Goal: Complete application form: Complete application form

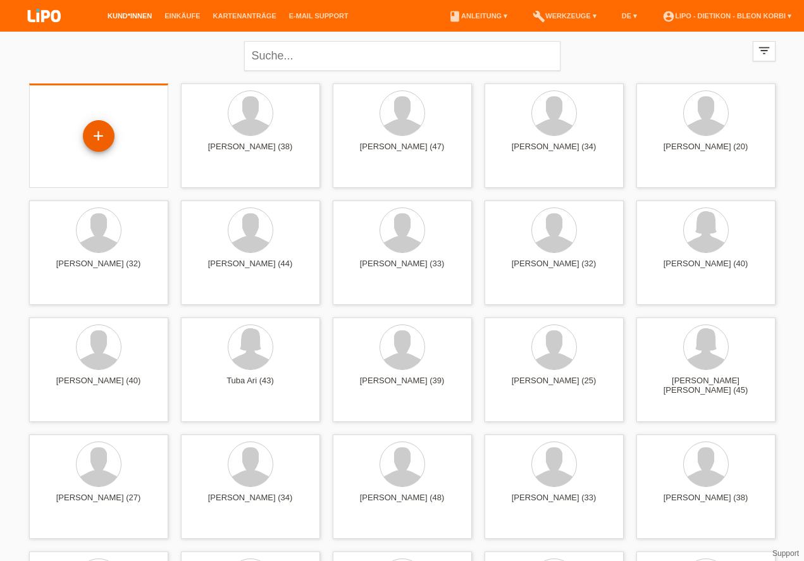
click at [103, 131] on div "+" at bounding box center [99, 136] width 30 height 22
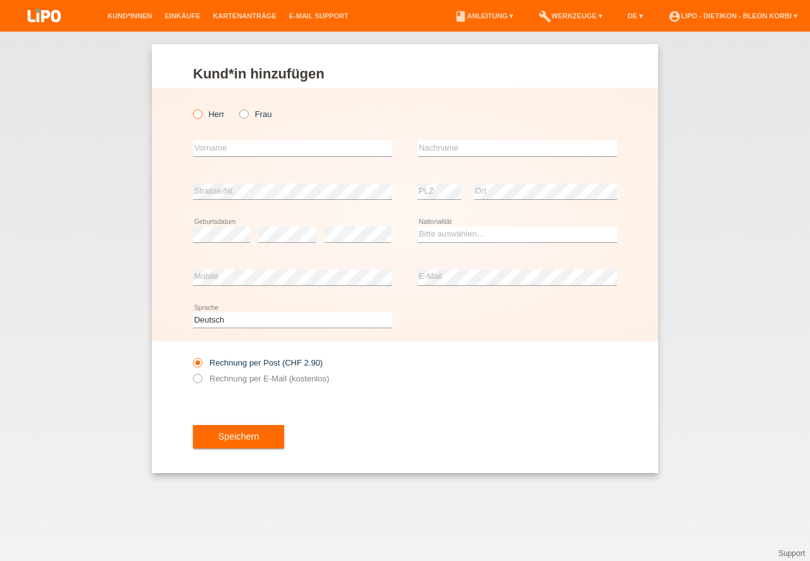
click at [208, 113] on label "Herr" at bounding box center [209, 113] width 32 height 9
click at [201, 113] on input "Herr" at bounding box center [197, 113] width 8 height 8
radio input "true"
click at [217, 133] on div "error Vorname" at bounding box center [292, 148] width 199 height 43
click at [246, 151] on input "text" at bounding box center [292, 148] width 199 height 16
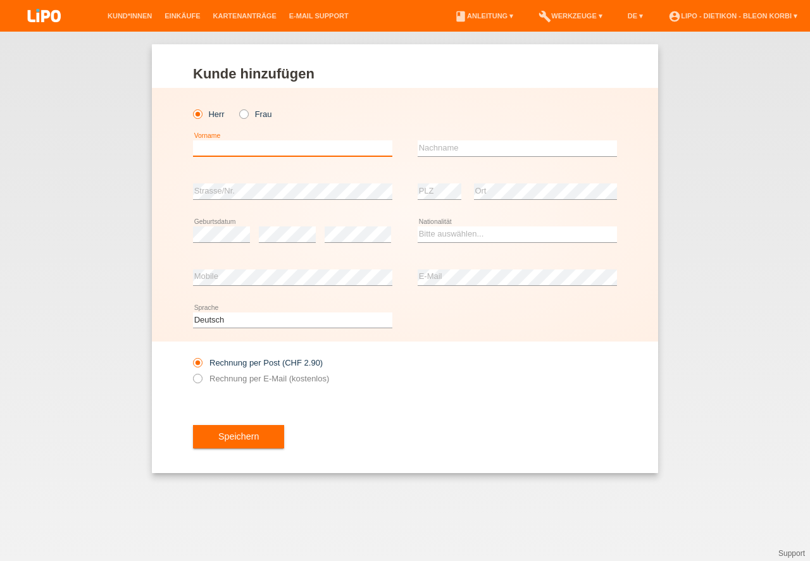
type input "P"
type input "Deyan"
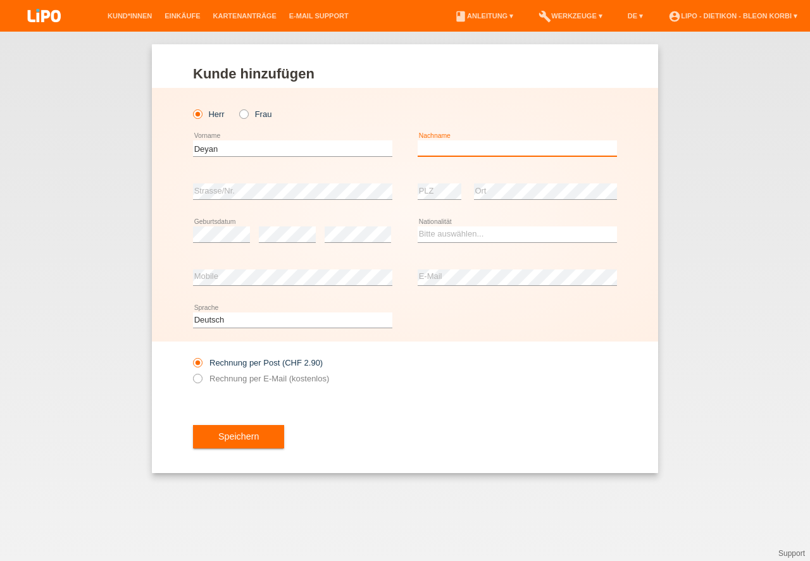
click at [465, 147] on input "text" at bounding box center [517, 148] width 199 height 16
type input "[PERSON_NAME]"
click at [209, 382] on label "Rechnung per E-Mail (kostenlos)" at bounding box center [261, 378] width 136 height 9
click at [440, 175] on div "error PLZ" at bounding box center [440, 191] width 44 height 43
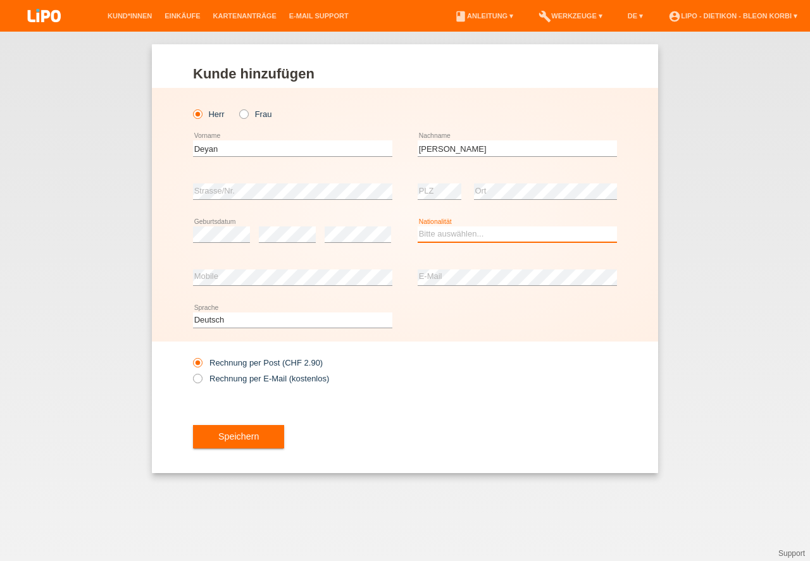
click at [440, 228] on select "Bitte auswählen... Schweiz Deutschland Liechtenstein Österreich ------------ Af…" at bounding box center [517, 234] width 199 height 15
select select "BG"
click at [0, 0] on option "[GEOGRAPHIC_DATA]" at bounding box center [0, 0] width 0 height 0
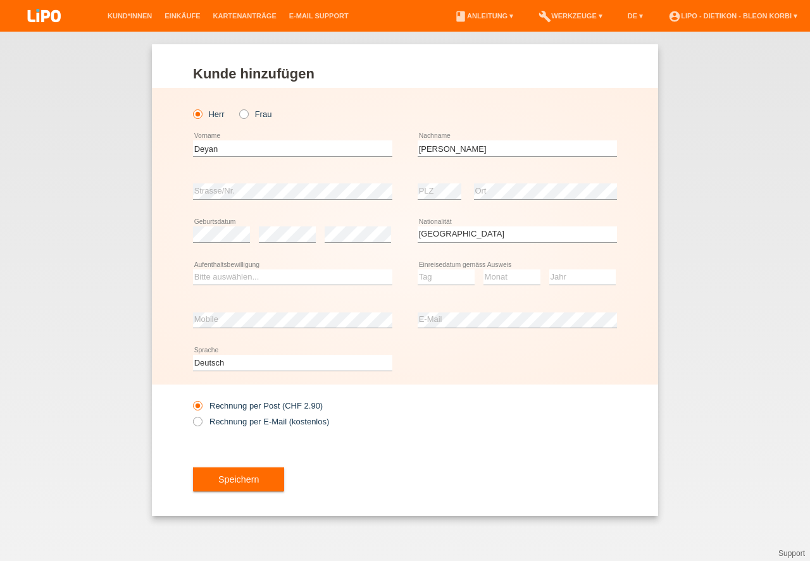
click at [407, 287] on div "Bitte auswählen... C B B - Flüchtlingsstatus Andere error Aufenthaltsbewilligun…" at bounding box center [405, 277] width 424 height 43
click at [417, 283] on div "Bitte auswählen... C B B - Flüchtlingsstatus Andere error Aufenthaltsbewilligun…" at bounding box center [405, 277] width 424 height 43
click at [438, 270] on select "Tag 01 02 03 04 05 06 07 08 09 10 11" at bounding box center [446, 277] width 57 height 15
select select "27"
click at [0, 0] on option "27" at bounding box center [0, 0] width 0 height 0
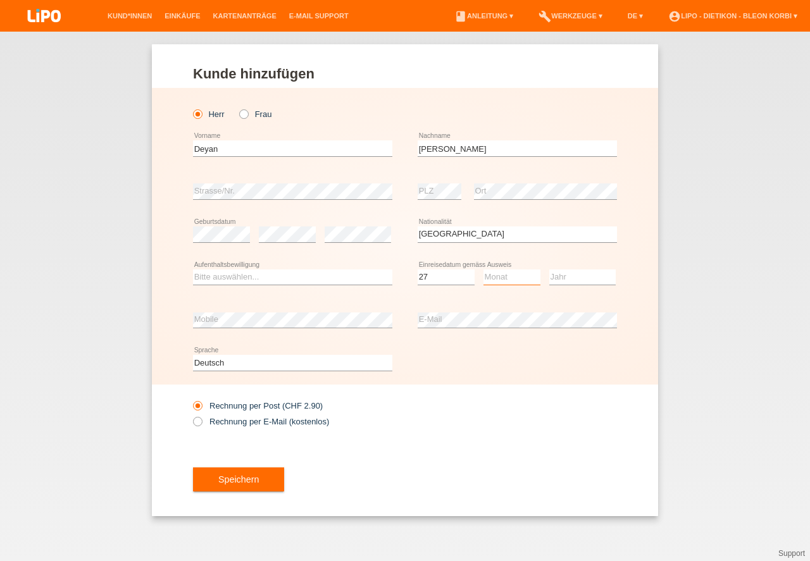
click at [501, 270] on select "Monat 01 02 03 04 05 06 07 08 09 10 11" at bounding box center [511, 277] width 57 height 15
select select "04"
click at [0, 0] on option "04" at bounding box center [0, 0] width 0 height 0
click at [565, 275] on select "Jahr 2025 2024 2023 2022 2021 2020 2019 2018 2017 2016 2015 2014 2013 2012 2011…" at bounding box center [582, 277] width 66 height 15
select select "2018"
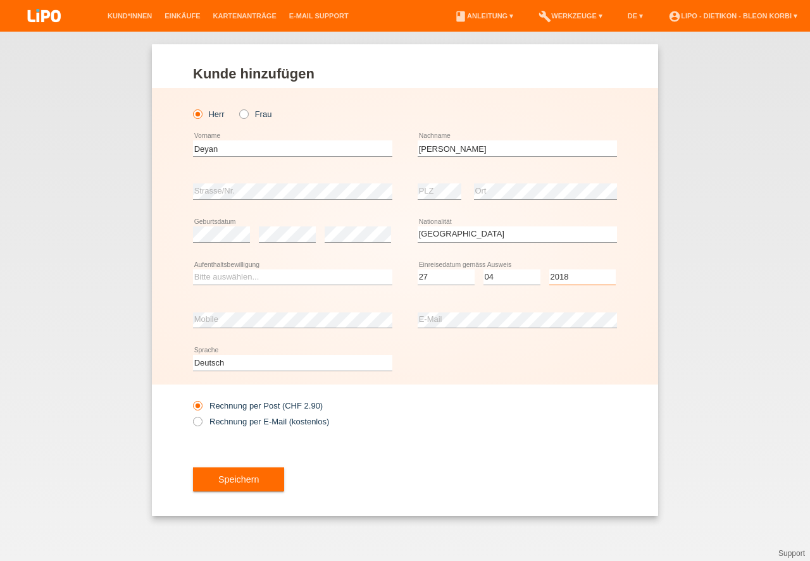
click at [0, 0] on option "2018" at bounding box center [0, 0] width 0 height 0
click at [295, 271] on select "Bitte auswählen... C B B - Flüchtlingsstatus Andere" at bounding box center [292, 277] width 199 height 15
select select "B"
click at [0, 0] on option "B" at bounding box center [0, 0] width 0 height 0
click at [191, 415] on icon at bounding box center [191, 415] width 0 height 0
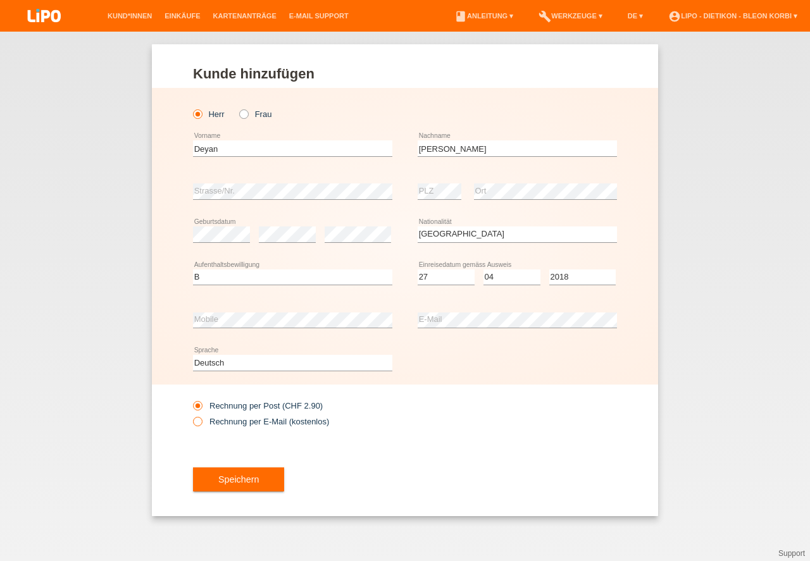
click at [198, 422] on input "Rechnung per E-Mail (kostenlos)" at bounding box center [197, 425] width 8 height 16
radio input "true"
click at [223, 485] on button "Speichern" at bounding box center [238, 480] width 91 height 24
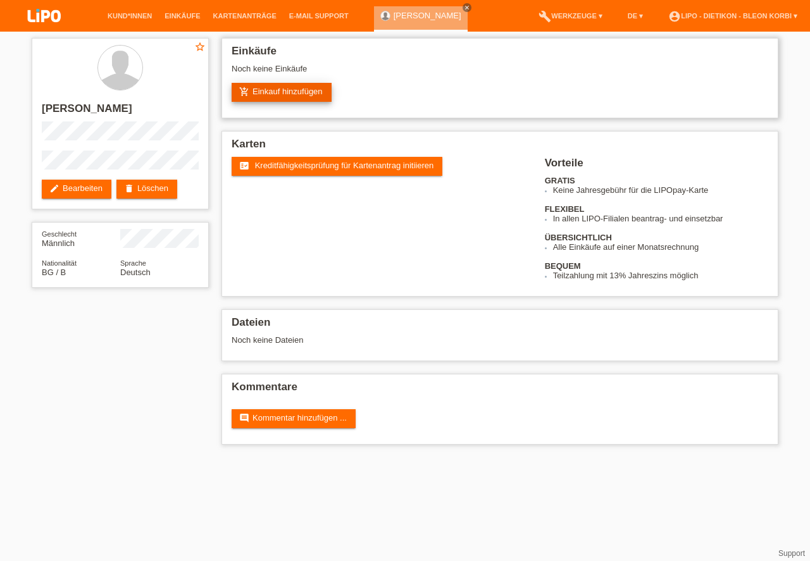
click at [247, 91] on icon "add_shopping_cart" at bounding box center [244, 92] width 10 height 10
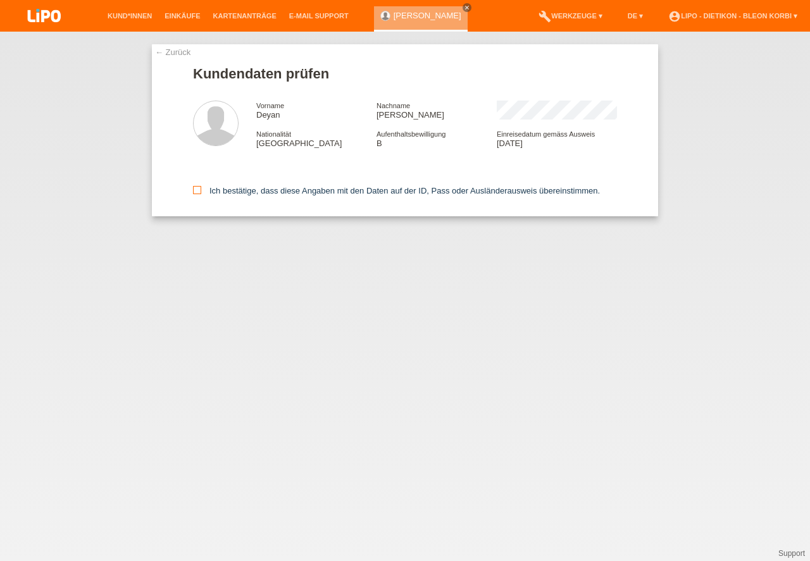
click at [194, 189] on icon at bounding box center [197, 190] width 8 height 8
click at [194, 189] on input "Ich bestätige, dass diese Angaben mit den Daten auf der ID, Pass oder Ausländer…" at bounding box center [197, 190] width 8 height 8
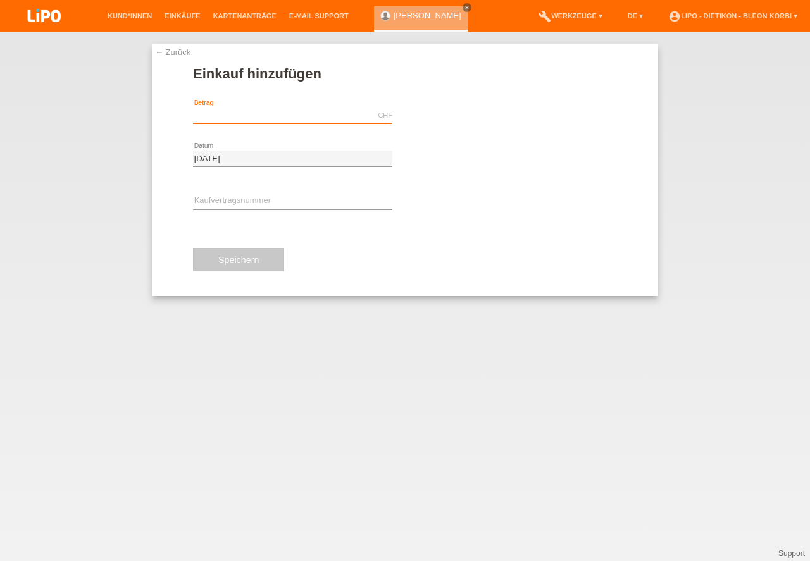
click at [233, 118] on input "text" at bounding box center [292, 116] width 199 height 16
type input "799.00"
click at [228, 212] on div "error Kaufvertragsnummer" at bounding box center [292, 201] width 199 height 43
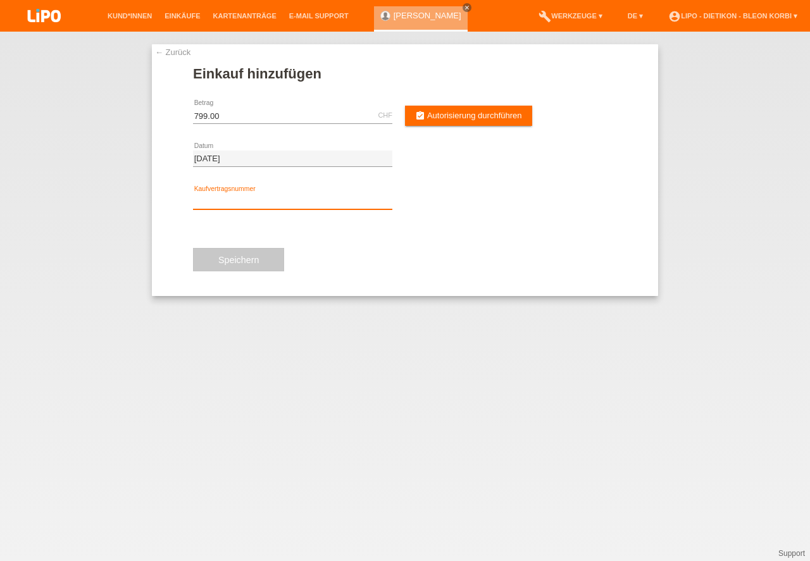
click at [235, 209] on input "text" at bounding box center [292, 202] width 199 height 16
type input "XB1PJU"
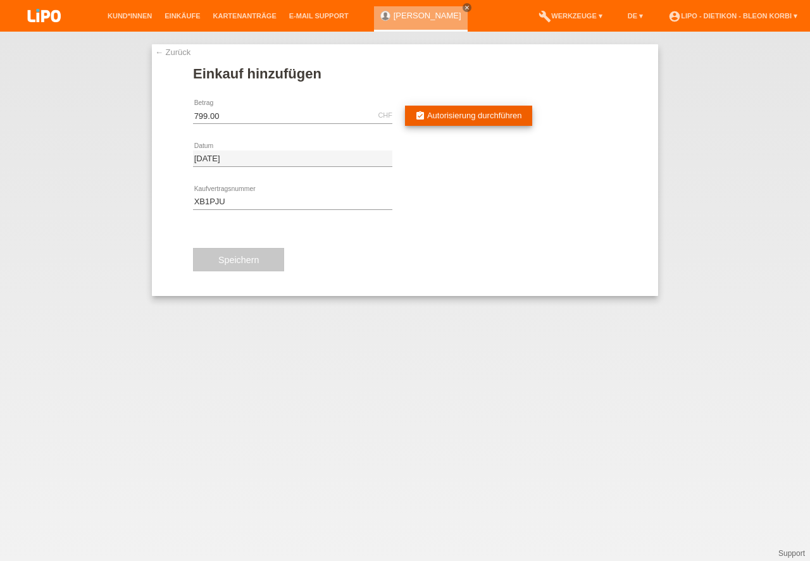
click at [417, 120] on icon "assignment_turned_in" at bounding box center [420, 116] width 10 height 10
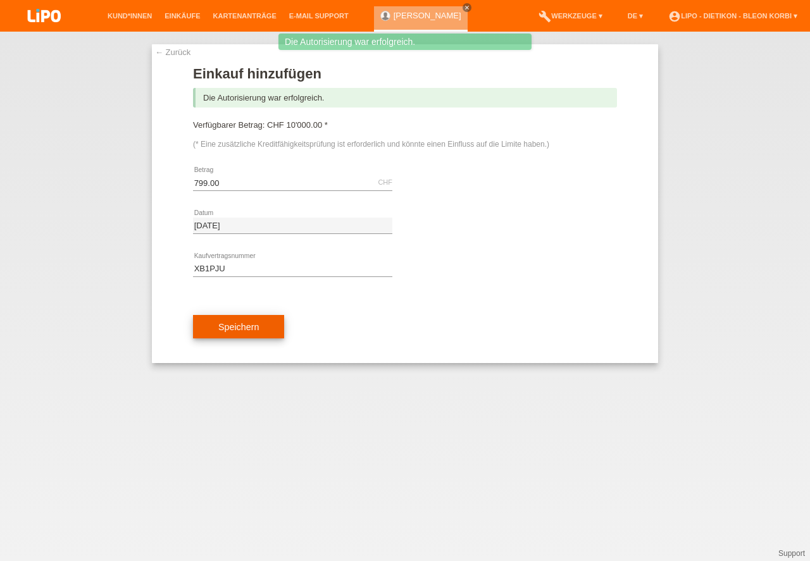
click at [217, 326] on button "Speichern" at bounding box center [238, 327] width 91 height 24
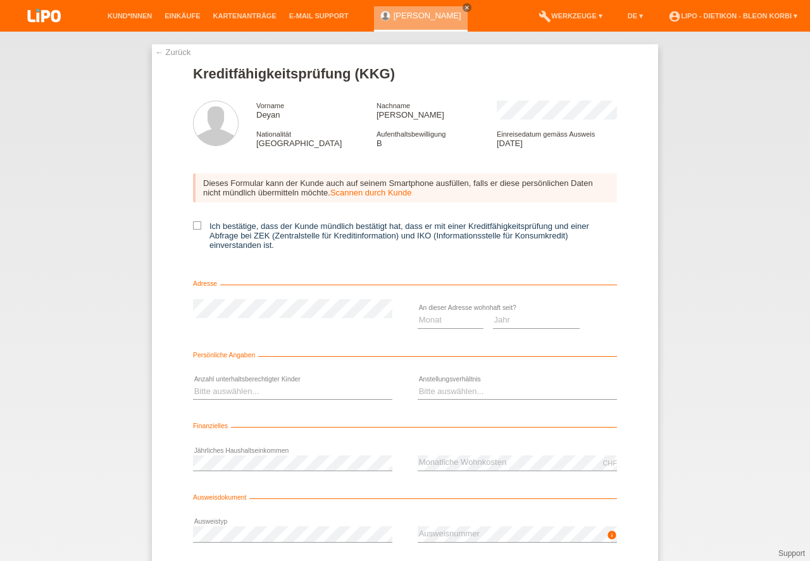
scroll to position [57, 0]
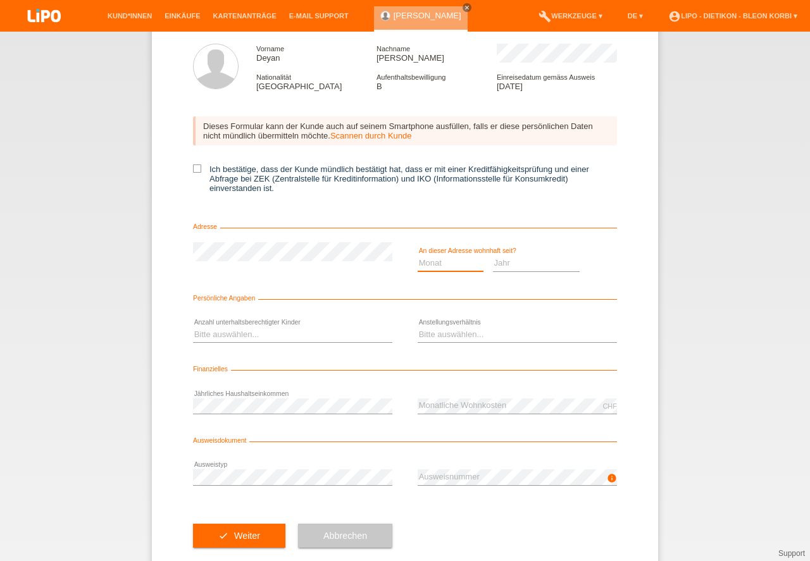
click at [429, 270] on select "Monat 01 02 03 04 05 06 07 08 09 10" at bounding box center [451, 263] width 66 height 15
click at [460, 258] on select "Monat 01 02 03 04 05 06 07 08 09 10" at bounding box center [451, 263] width 66 height 15
click at [459, 258] on select "Monat 01 02 03 04 05 06 07 08 09 10" at bounding box center [451, 263] width 66 height 15
click at [464, 263] on select "Monat 01 02 03 04 05 06 07 08 09 10" at bounding box center [451, 263] width 66 height 15
click at [511, 266] on select "Jahr 2025 2024 2023 2022 2021 2020 2019 2018 2017 2016 2015 2014 2013 2012 2011…" at bounding box center [536, 263] width 87 height 15
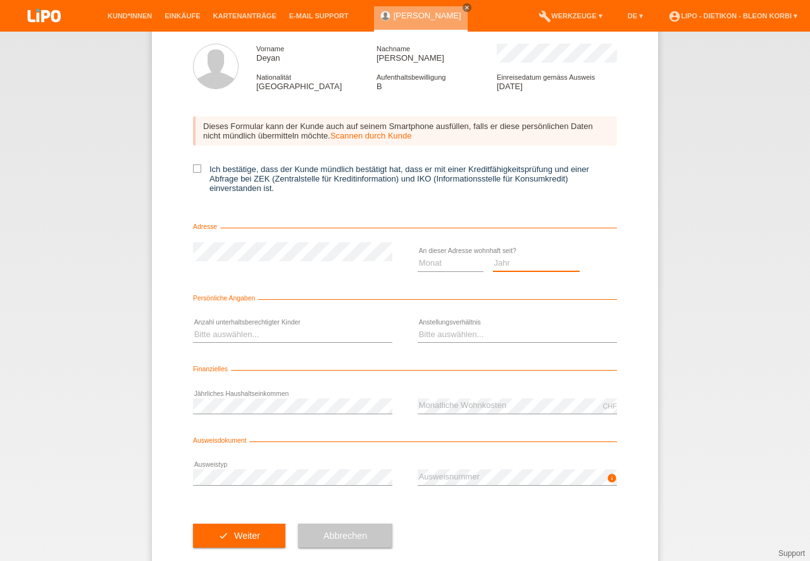
click at [463, 268] on select "Monat 01 02 03 04 05 06 07 08 09 10" at bounding box center [451, 263] width 66 height 15
click at [459, 266] on select "Monat 01 02 03 04 05 06 07 08 09 10" at bounding box center [451, 263] width 66 height 15
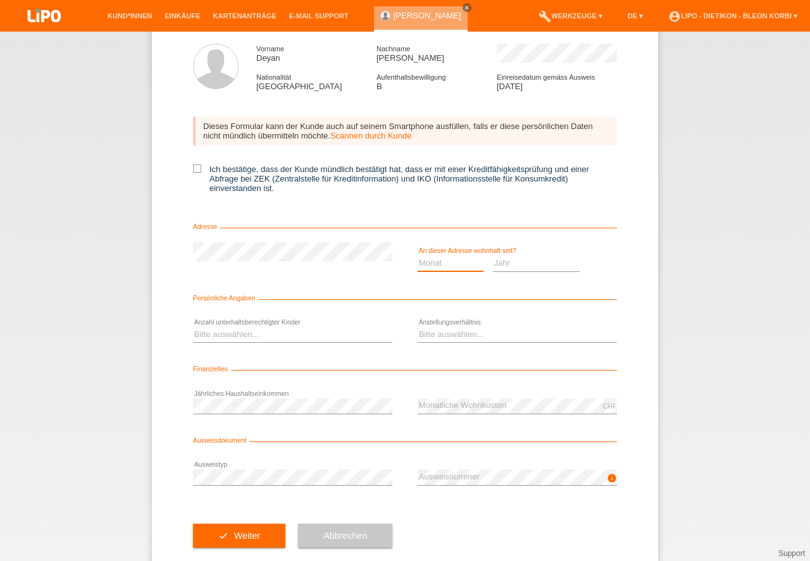
click at [459, 266] on select "Monat 01 02 03 04 05 06 07 08 09 10" at bounding box center [451, 263] width 66 height 15
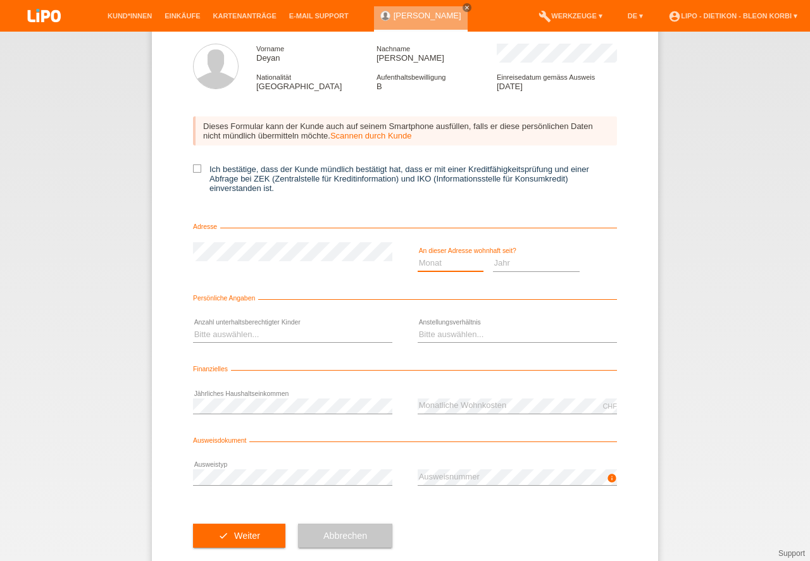
click at [459, 266] on select "Monat 01 02 03 04 05 06 07 08 09 10" at bounding box center [451, 263] width 66 height 15
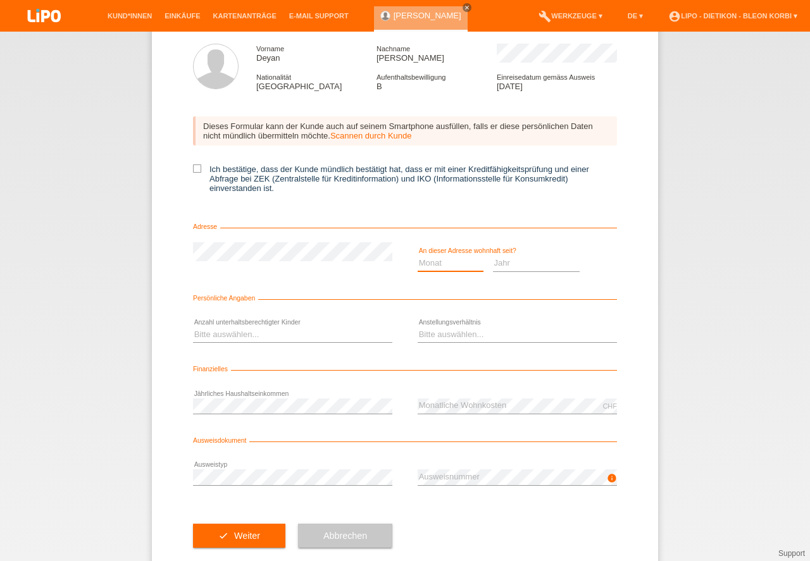
click at [459, 266] on select "Monat 01 02 03 04 05 06 07 08 09 10" at bounding box center [451, 263] width 66 height 15
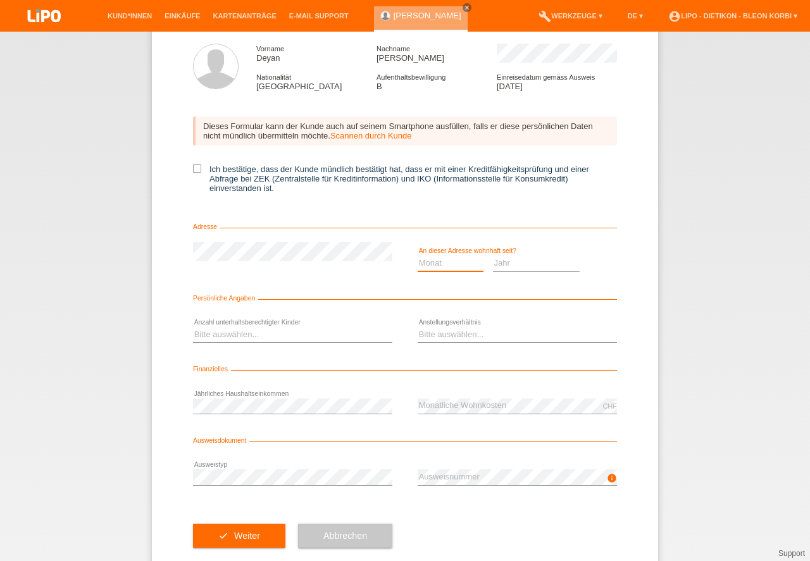
click at [459, 266] on select "Monat 01 02 03 04 05 06 07 08 09 10" at bounding box center [451, 263] width 66 height 15
select select "07"
click at [0, 0] on option "07" at bounding box center [0, 0] width 0 height 0
click at [423, 266] on select "Monat 01 02 03 04 05 06 07 08 09 10" at bounding box center [451, 263] width 66 height 15
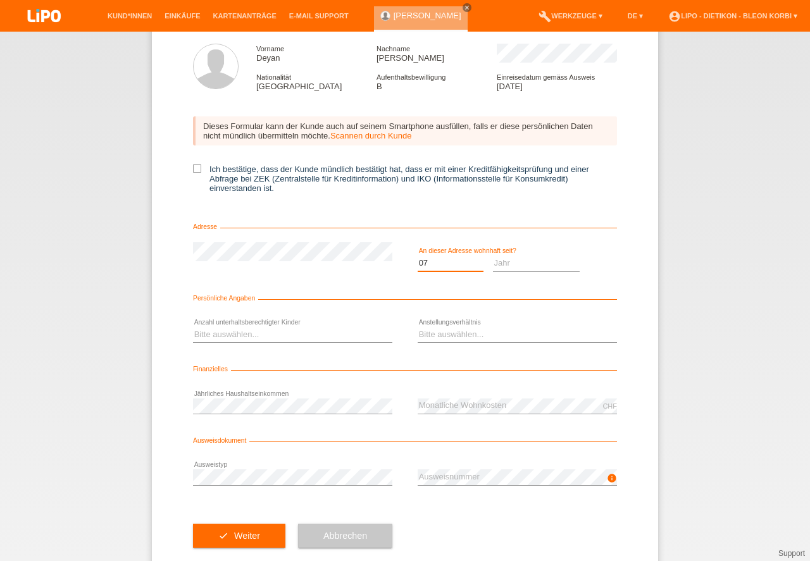
click at [423, 266] on select "Monat 01 02 03 04 05 06 07 08 09 10" at bounding box center [451, 263] width 66 height 15
click at [493, 268] on select "Jahr 2025 2024 2023 2022 2021 2020 2019 2018 2017 2016 2015 2014 2013 2012 2011…" at bounding box center [536, 263] width 87 height 15
select select "2020"
click at [0, 0] on option "2020" at bounding box center [0, 0] width 0 height 0
click at [275, 333] on select "Bitte auswählen... 0 1 2 3 4 5 6 7 8 9" at bounding box center [292, 334] width 199 height 15
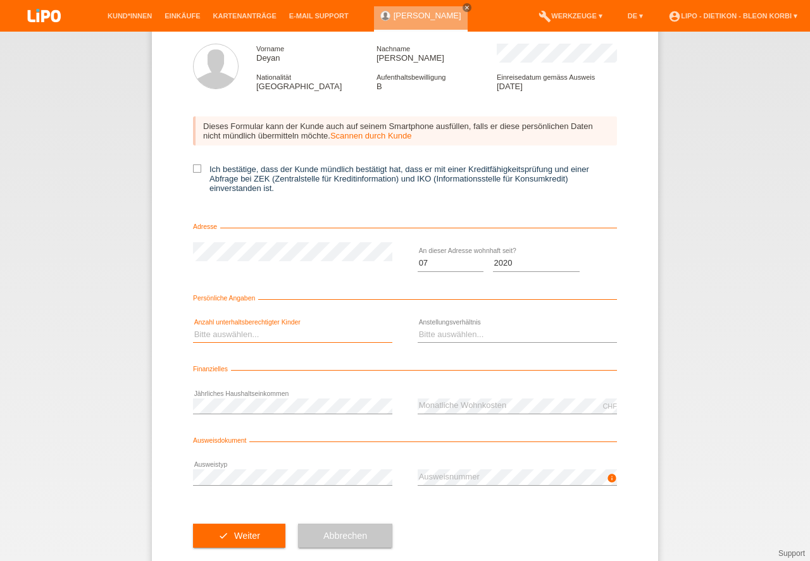
click at [275, 332] on select "Bitte auswählen... 0 1 2 3 4 5 6 7 8 9" at bounding box center [292, 334] width 199 height 15
click at [322, 331] on select "Bitte auswählen... 0 1 2 3 4 5 6 7 8 9" at bounding box center [292, 334] width 199 height 15
select select "2"
click at [0, 0] on option "2" at bounding box center [0, 0] width 0 height 0
click at [456, 340] on select "Bitte auswählen... Unbefristet Befristet Lehrling/Student Pensioniert Nicht arb…" at bounding box center [517, 334] width 199 height 15
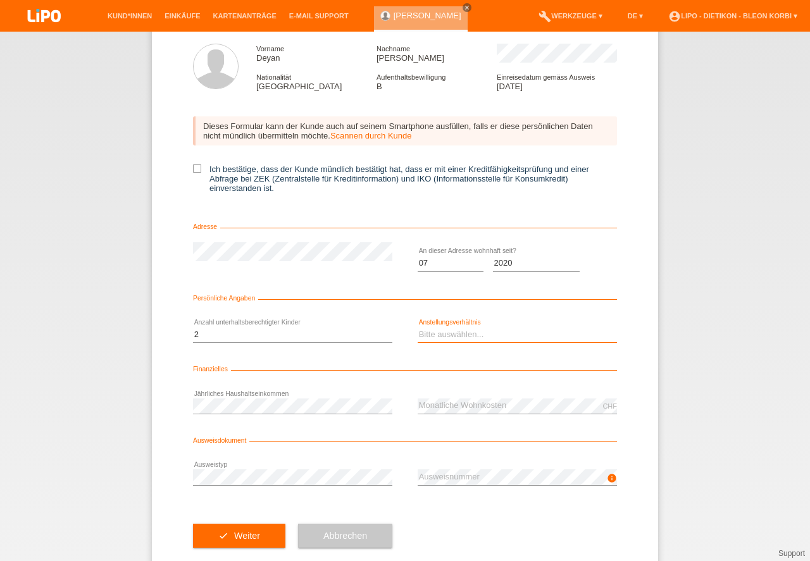
select select "TEMPORARY"
click at [0, 0] on option "Befristet" at bounding box center [0, 0] width 0 height 0
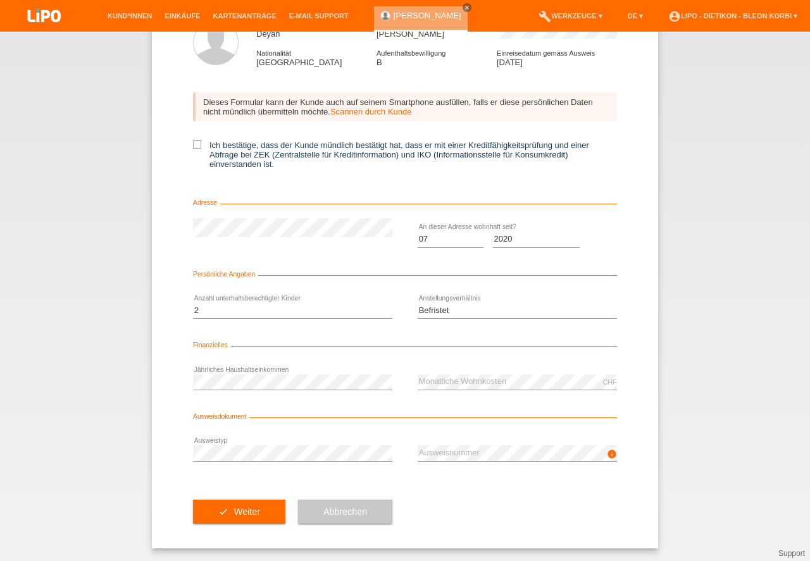
click at [449, 363] on div "CHF error Monatliche Wohnkosten" at bounding box center [517, 382] width 199 height 43
click at [303, 460] on div "error Ausweistyp" at bounding box center [292, 453] width 199 height 43
click at [246, 513] on button "check Weiter" at bounding box center [239, 512] width 92 height 24
click at [202, 137] on div "Dieses Formular kann der Kunde auch auf seinem Smartphone ausfüllen, falls er d…" at bounding box center [405, 135] width 424 height 110
click at [193, 144] on icon at bounding box center [197, 144] width 8 height 8
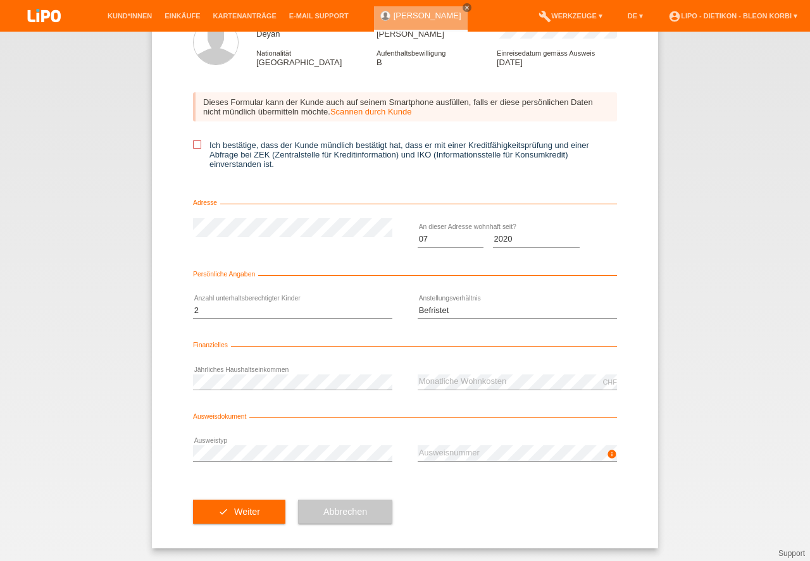
click at [193, 144] on input "Ich bestätige, dass der Kunde mündlich bestätigt hat, dass er mit einer Kreditf…" at bounding box center [197, 144] width 8 height 8
checkbox input "true"
click at [230, 506] on button "check Weiter" at bounding box center [239, 512] width 92 height 24
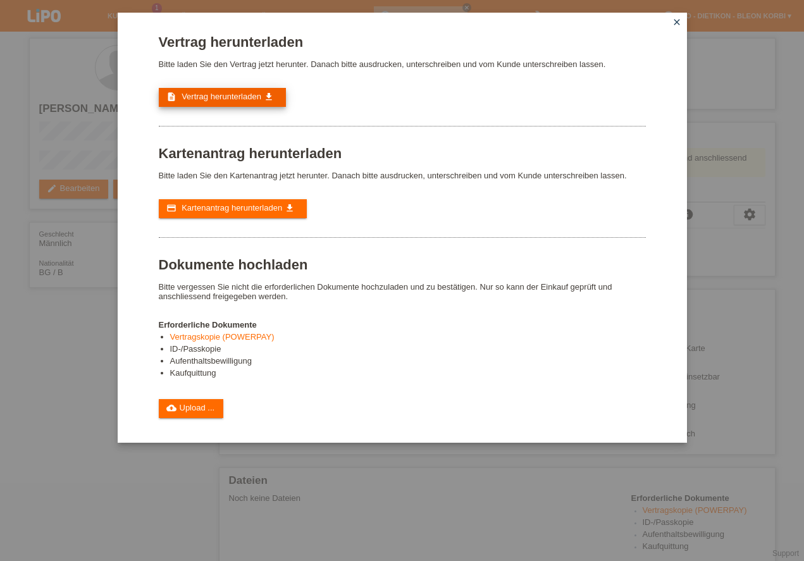
click at [259, 99] on span "Vertrag herunterladen" at bounding box center [222, 96] width 80 height 9
click at [221, 405] on link "cloud_upload Upload ..." at bounding box center [191, 408] width 65 height 19
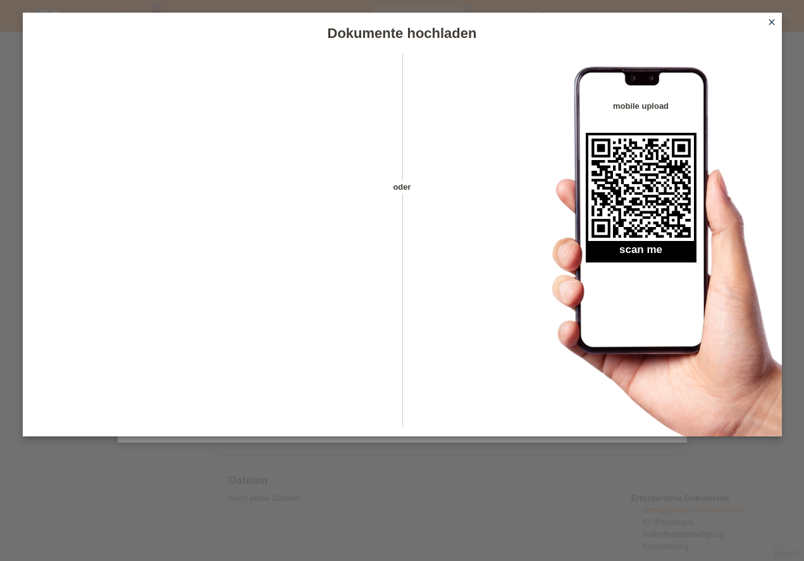
scroll to position [72, 0]
click at [754, 25] on h1 "Dokumente hochladen" at bounding box center [402, 33] width 759 height 16
click at [769, 25] on icon "close" at bounding box center [772, 22] width 10 height 10
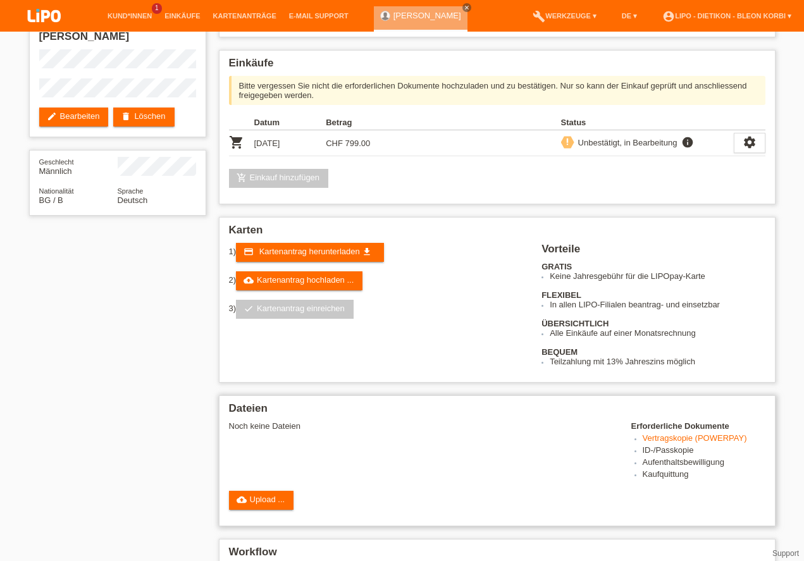
scroll to position [96, 0]
click at [266, 491] on link "cloud_upload Upload ..." at bounding box center [261, 500] width 65 height 19
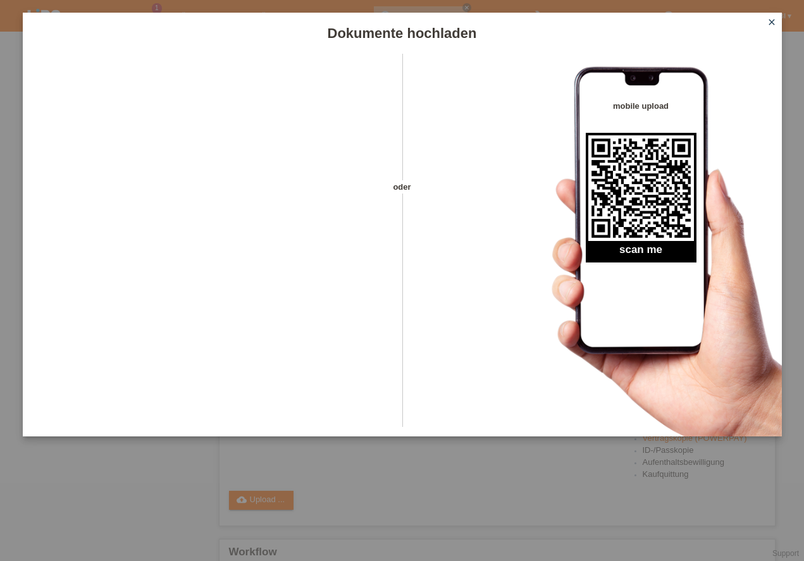
click at [771, 20] on icon "close" at bounding box center [772, 22] width 10 height 10
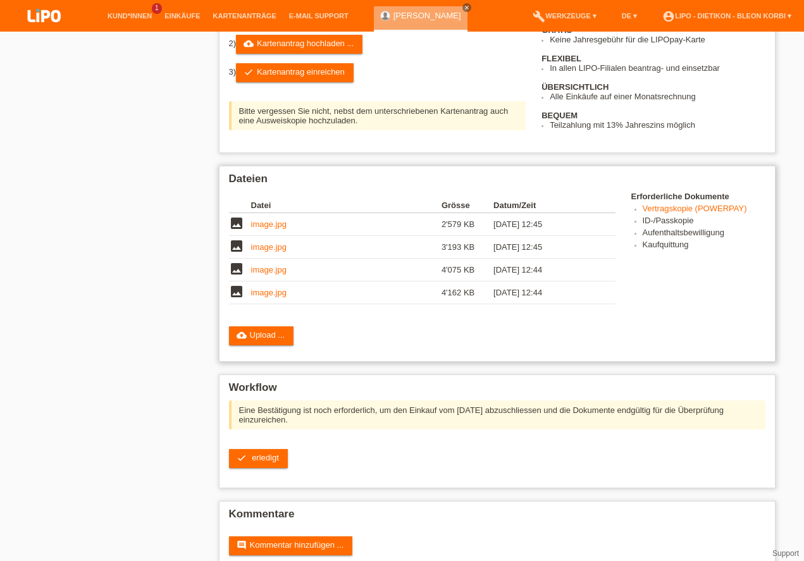
scroll to position [119, 0]
click at [297, 82] on link "check Kartenantrag einreichen" at bounding box center [295, 72] width 118 height 19
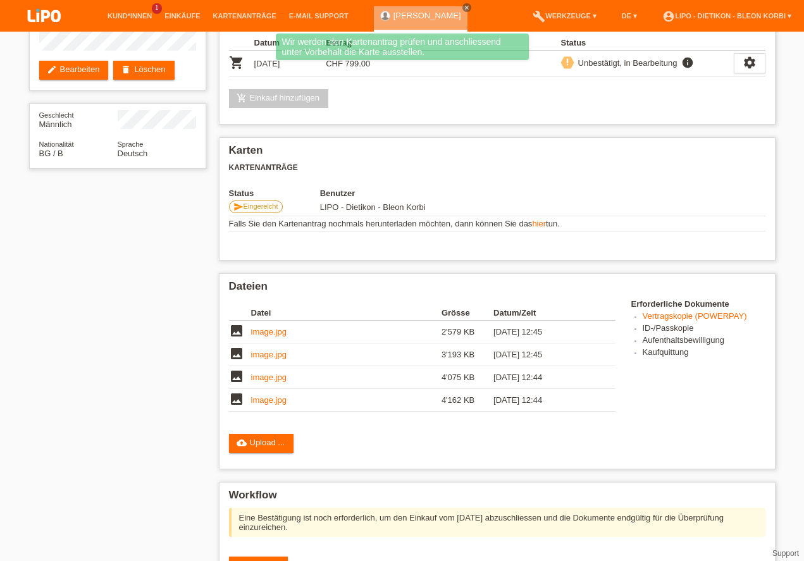
scroll to position [250, 0]
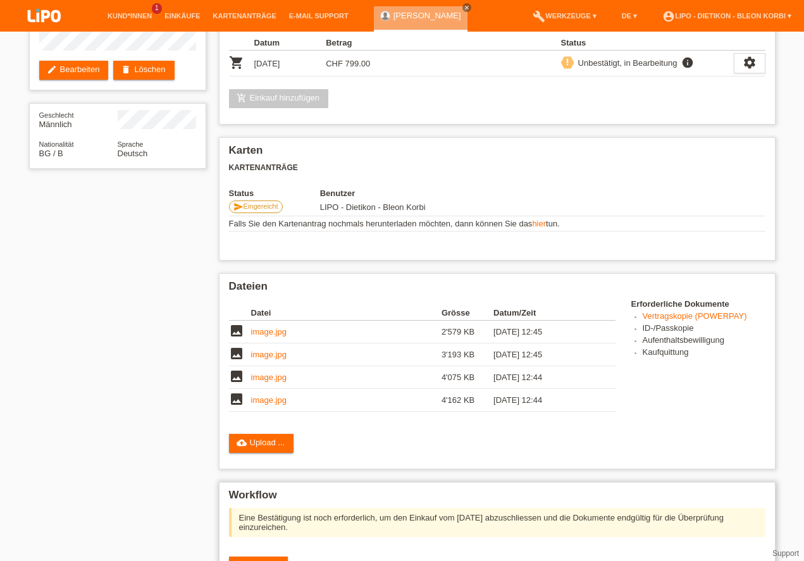
click at [314, 508] on div "Eine Bestätigung ist noch erforderlich, um den Einkauf vom [DATE] abzuschliesse…" at bounding box center [497, 546] width 537 height 77
click at [395, 216] on td "LIPO - Dietikon - Bleon Korbi" at bounding box center [427, 207] width 215 height 18
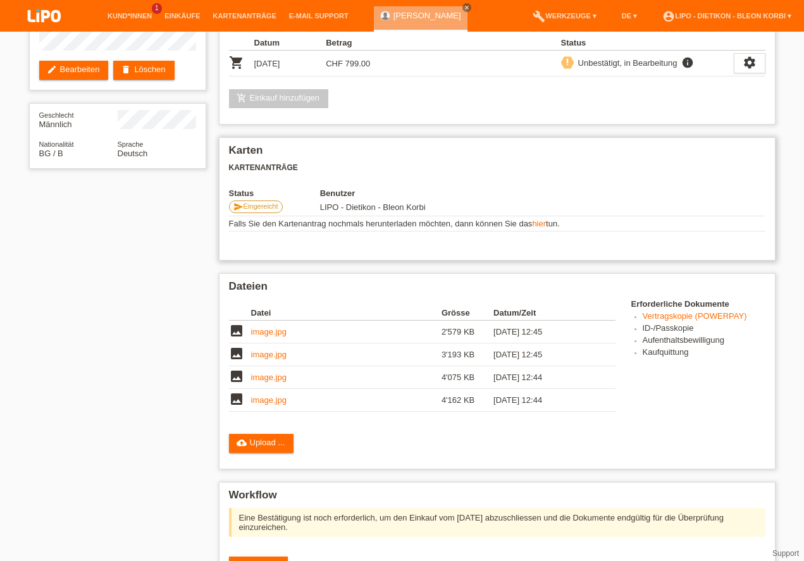
click at [395, 212] on span "LIPO - Dietikon - Bleon Korbi" at bounding box center [373, 206] width 106 height 9
click at [652, 70] on div "Unbestätigt, in Bearbeitung" at bounding box center [626, 62] width 103 height 13
click at [542, 261] on div "Karten Kartenanträge Status Benutzer send Eingereicht LIPO - Dietikon - Bleon K…" at bounding box center [497, 198] width 557 height 123
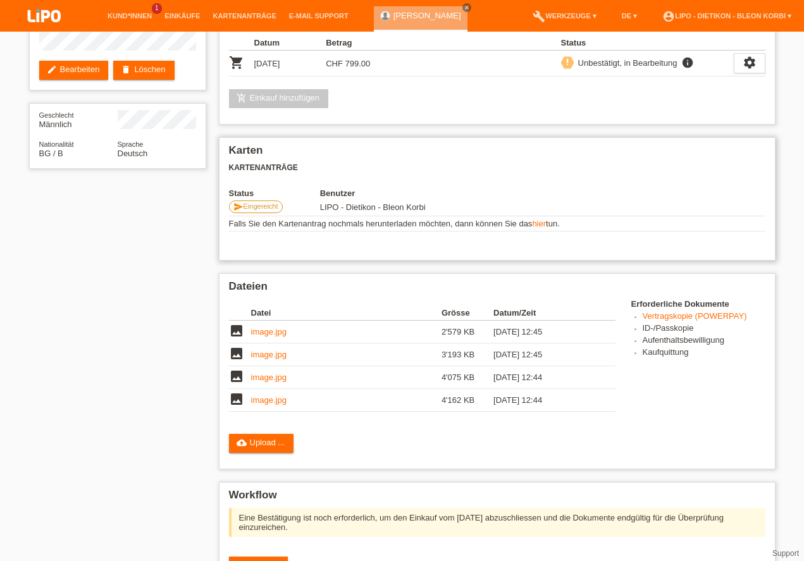
click at [542, 261] on div "Karten Kartenanträge Status Benutzer send Eingereicht LIPO - Dietikon - Bleon K…" at bounding box center [497, 198] width 557 height 123
drag, startPoint x: 586, startPoint y: 336, endPoint x: 564, endPoint y: 346, distance: 23.8
click at [564, 232] on td "Falls Sie den Kartenantrag nochmals herunterladen möchten, dann können Sie das …" at bounding box center [497, 223] width 537 height 15
click at [567, 232] on td "Falls Sie den Kartenantrag nochmals herunterladen möchten, dann können Sie das …" at bounding box center [497, 223] width 537 height 15
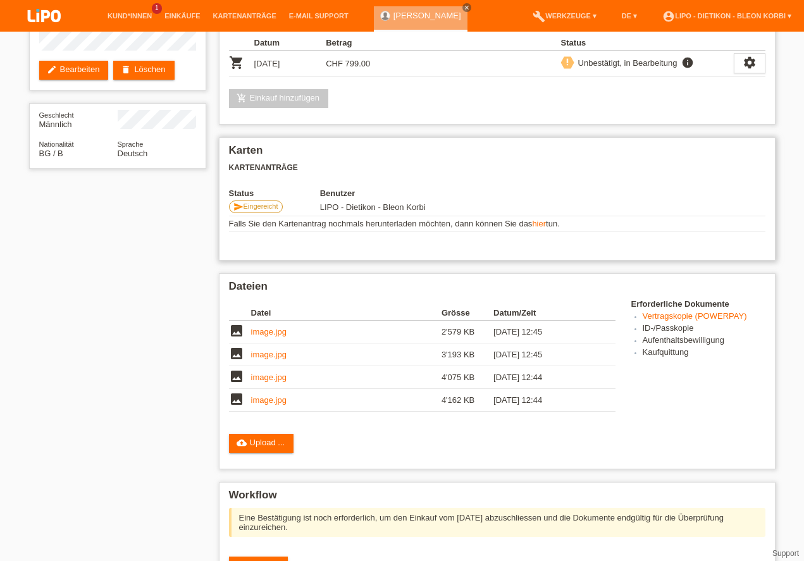
click at [567, 232] on td "Falls Sie den Kartenantrag nochmals herunterladen möchten, dann können Sie das …" at bounding box center [497, 223] width 537 height 15
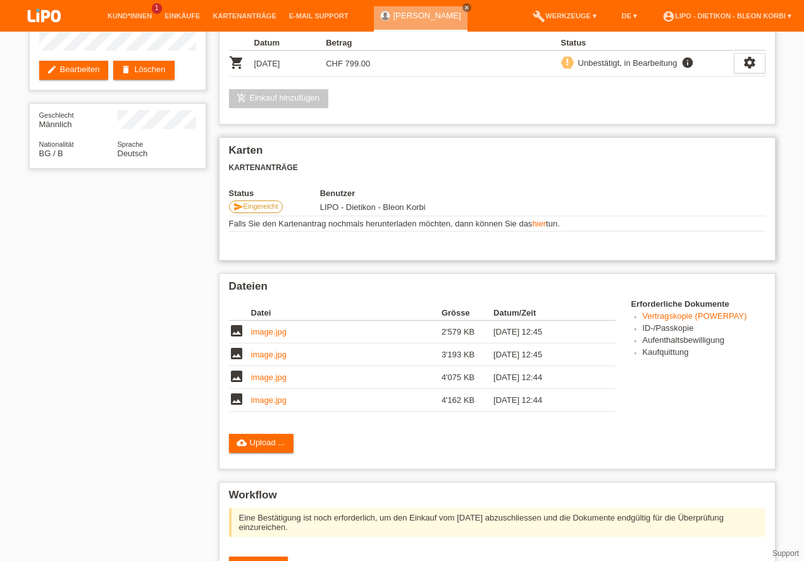
click at [401, 216] on td "LIPO - Dietikon - Bleon Korbi" at bounding box center [427, 207] width 215 height 18
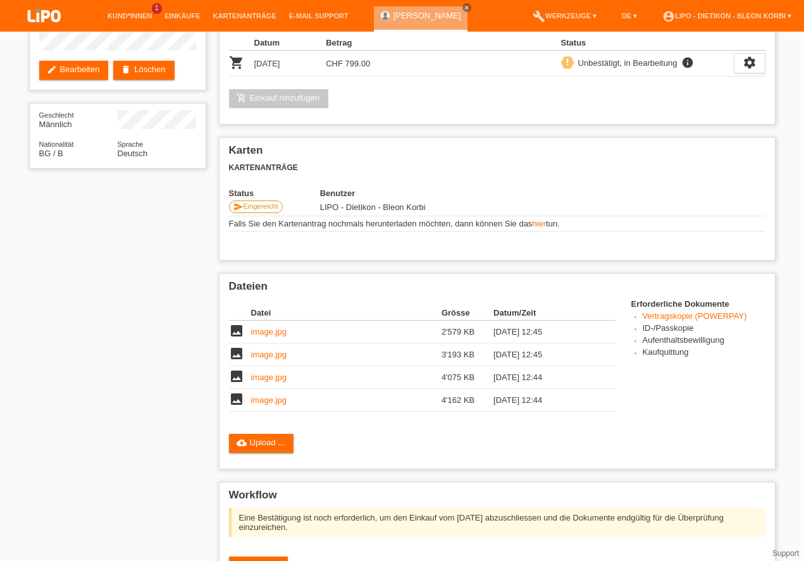
drag, startPoint x: 252, startPoint y: 89, endPoint x: 309, endPoint y: 91, distance: 57.6
click at [400, 385] on div "Kreditfähigkeitsprüfung (KKG) verified_user Die Kreditfähigkeitsprüfung war erf…" at bounding box center [497, 303] width 569 height 780
click at [347, 77] on td "CHF 799.00" at bounding box center [362, 64] width 72 height 26
